Goal: Task Accomplishment & Management: Manage account settings

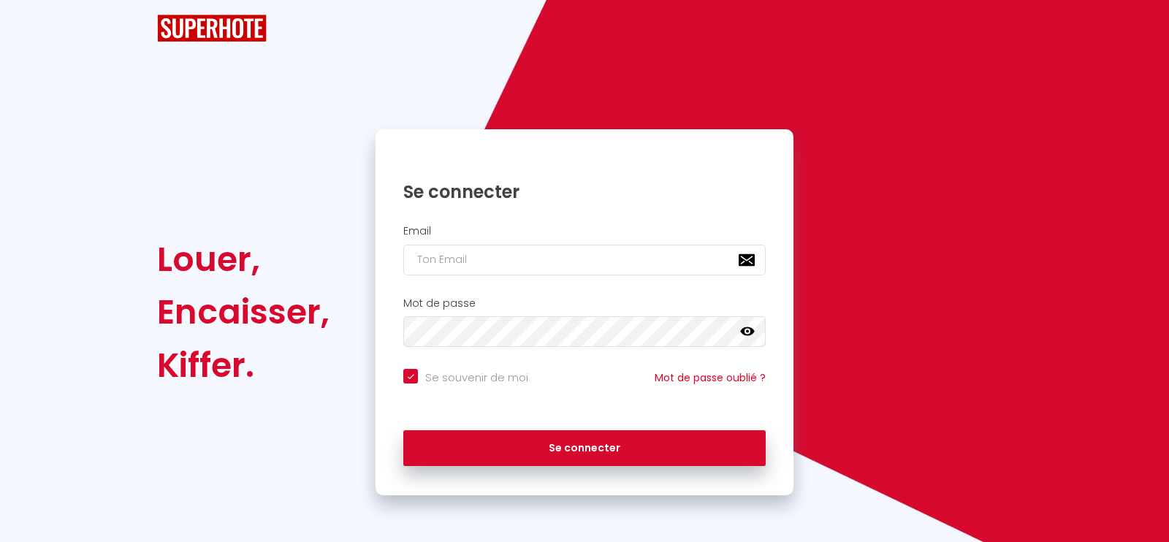
checkbox input "true"
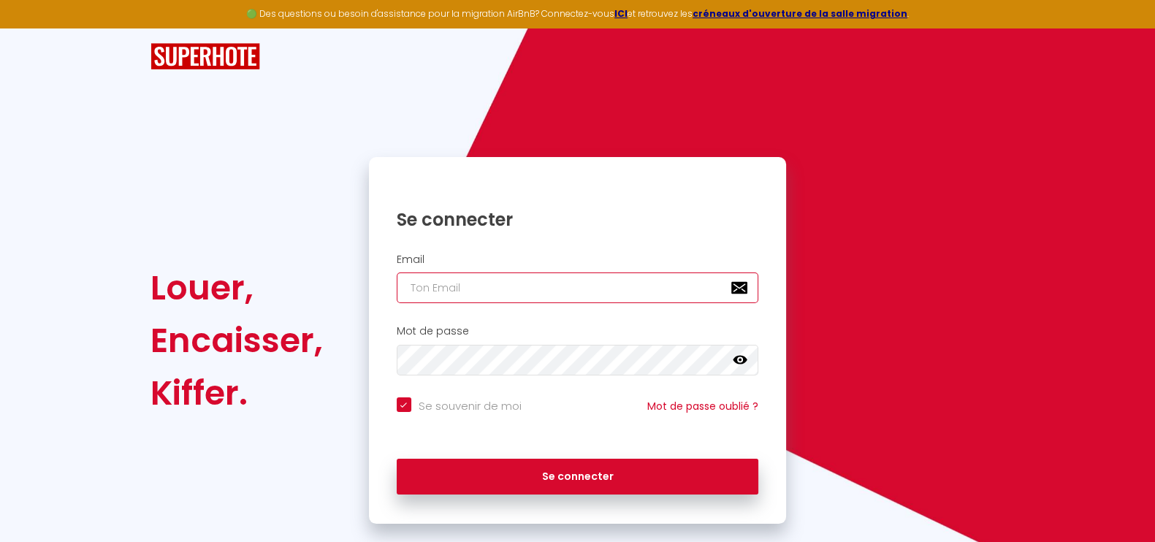
click at [566, 303] on input "email" at bounding box center [578, 288] width 362 height 31
type input "[EMAIL_ADDRESS][PERSON_NAME][DOMAIN_NAME]"
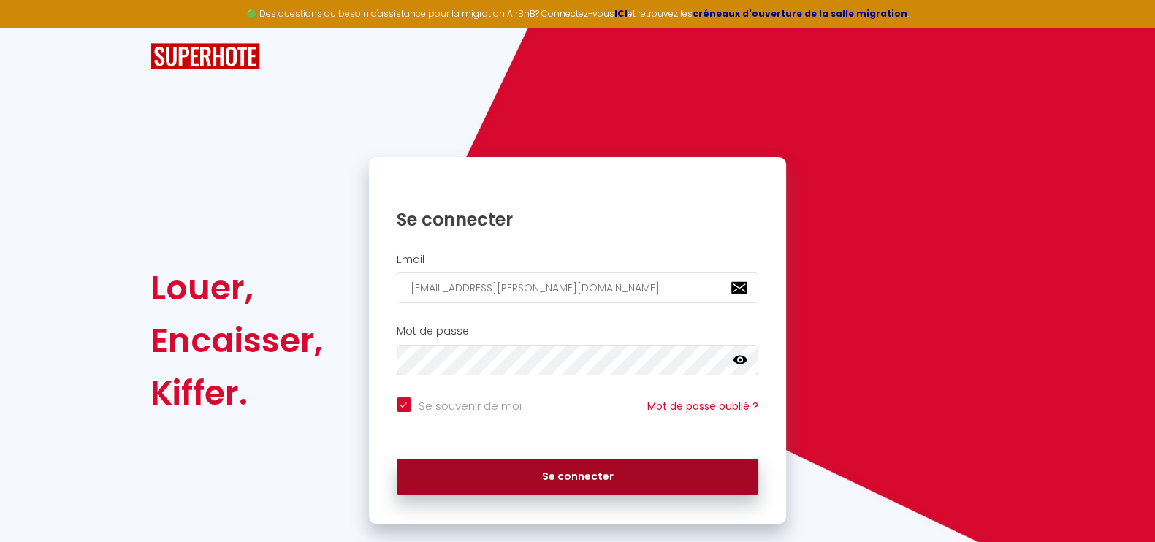
click at [633, 473] on button "Se connecter" at bounding box center [578, 477] width 362 height 37
checkbox input "true"
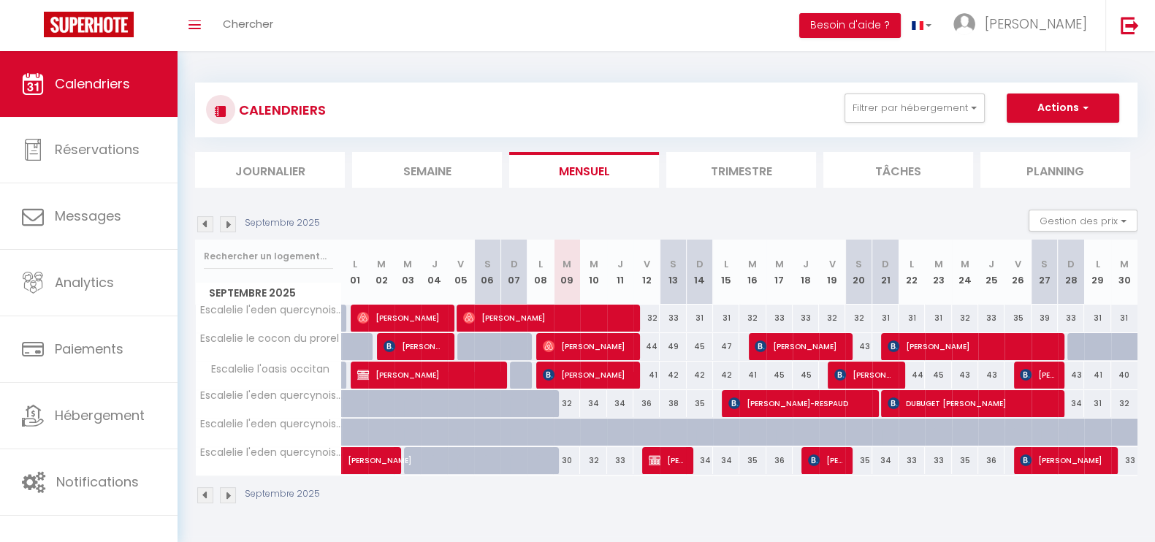
click at [766, 177] on li "Trimestre" at bounding box center [741, 170] width 150 height 36
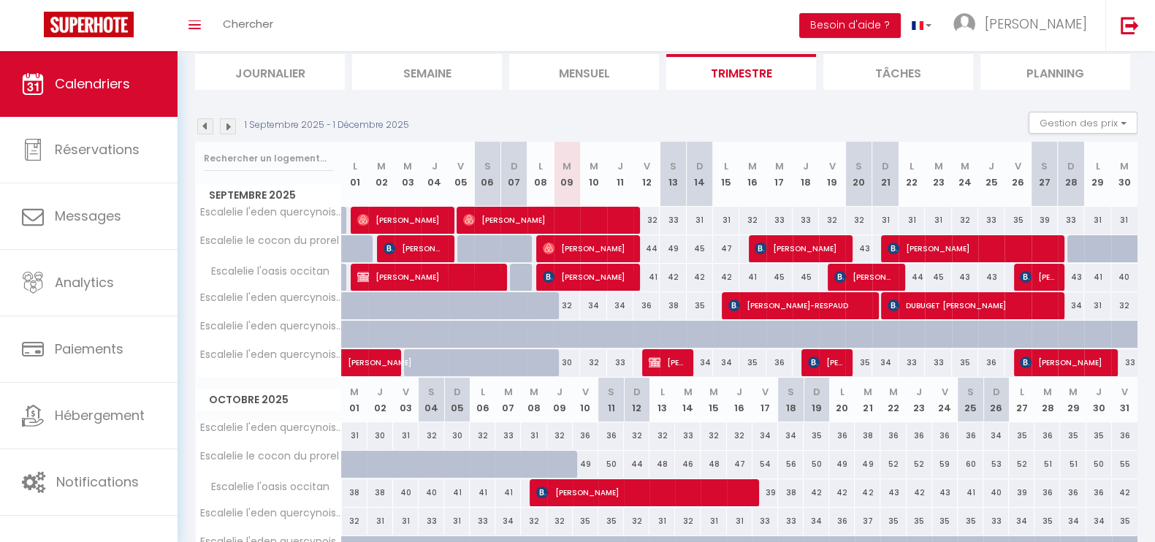
scroll to position [96, 0]
